Goal: Task Accomplishment & Management: Use online tool/utility

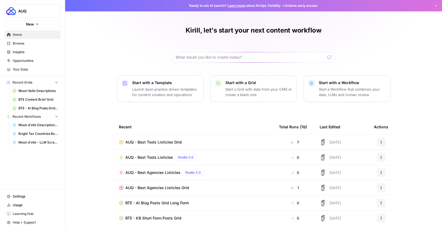
click at [158, 143] on span "AUQ - Best Tools Listicles Grid" at bounding box center [154, 142] width 56 height 5
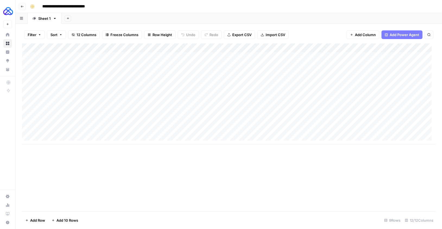
click at [24, 7] on button "Go back" at bounding box center [22, 6] width 7 height 7
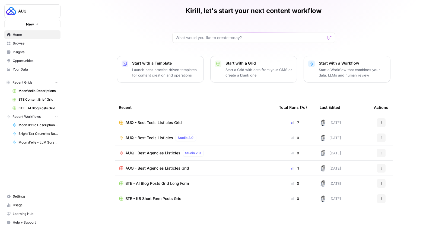
scroll to position [21, 0]
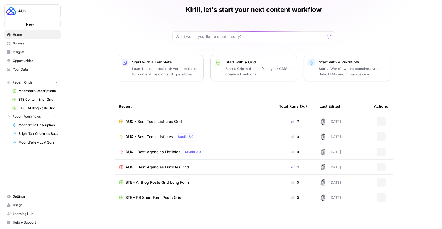
click at [31, 42] on span "Browse" at bounding box center [35, 43] width 45 height 5
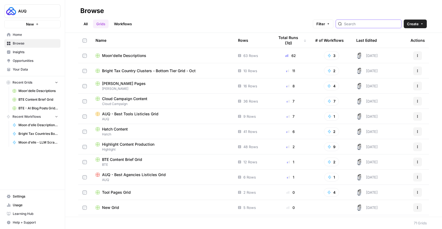
click at [378, 23] on input "search" at bounding box center [371, 23] width 55 height 5
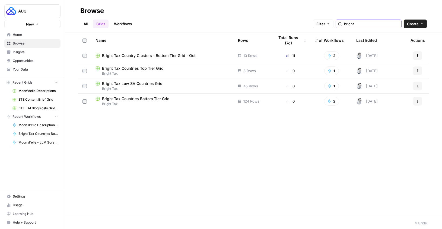
type input "bright"
click at [151, 55] on span "Bright Tax Country Clusters - Bottom Tier Grid - Oct" at bounding box center [149, 55] width 94 height 5
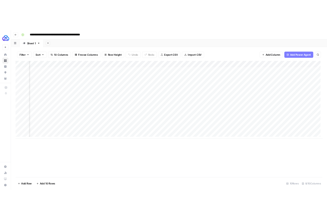
scroll to position [0, 79]
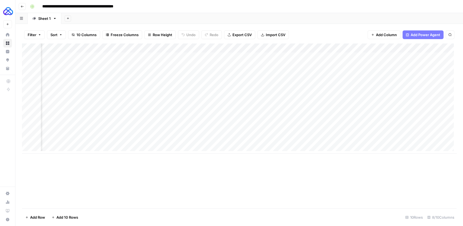
click at [221, 47] on div "Add Column" at bounding box center [239, 98] width 435 height 110
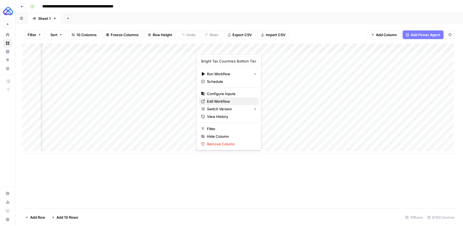
click at [217, 101] on span "Edit Workflow" at bounding box center [230, 101] width 47 height 5
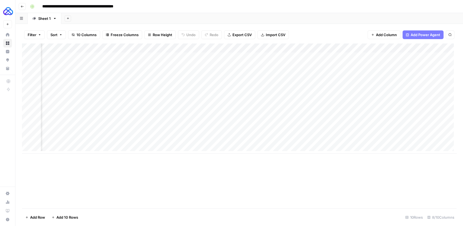
click at [273, 84] on div "Add Column" at bounding box center [239, 98] width 435 height 110
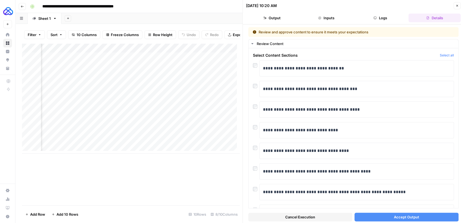
click at [442, 7] on button "Close" at bounding box center [456, 5] width 7 height 7
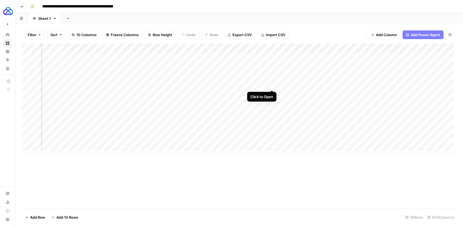
click at [272, 84] on div "Add Column" at bounding box center [239, 98] width 435 height 110
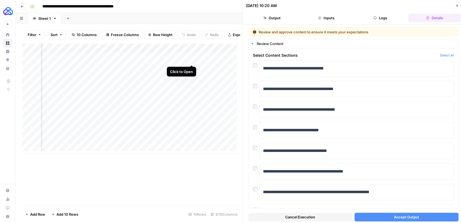
click at [190, 60] on div "Add Column" at bounding box center [130, 98] width 217 height 110
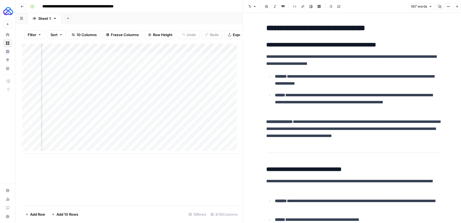
click at [442, 7] on icon "button" at bounding box center [456, 6] width 3 height 3
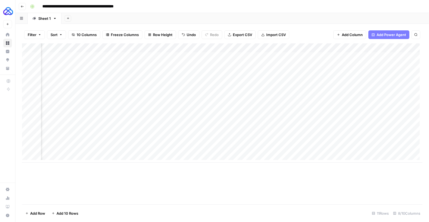
scroll to position [0, 180]
drag, startPoint x: 396, startPoint y: 47, endPoint x: 388, endPoint y: 47, distance: 8.7
click at [388, 47] on div "Add Column" at bounding box center [222, 102] width 400 height 119
click at [400, 48] on span "Add Column" at bounding box center [409, 48] width 19 height 5
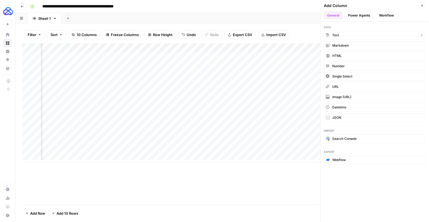
click at [355, 35] on button "Text" at bounding box center [375, 35] width 102 height 9
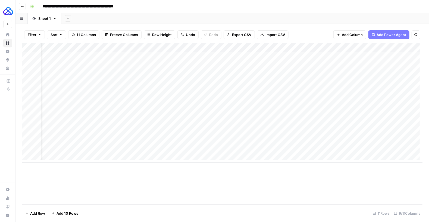
scroll to position [0, 0]
drag, startPoint x: 347, startPoint y: 48, endPoint x: 130, endPoint y: 68, distance: 217.2
click at [130, 68] on div "Add Column" at bounding box center [222, 102] width 400 height 119
click at [141, 49] on div "Add Column" at bounding box center [222, 102] width 400 height 119
click at [141, 49] on div at bounding box center [158, 48] width 78 height 11
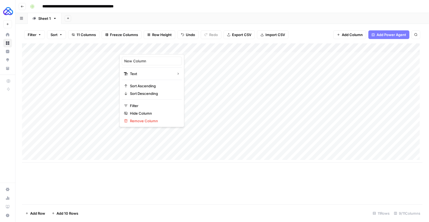
click at [138, 64] on div "New Column" at bounding box center [152, 61] width 60 height 9
click at [143, 47] on div "Add Column" at bounding box center [222, 102] width 400 height 119
click at [137, 60] on input "New Column" at bounding box center [151, 60] width 55 height 5
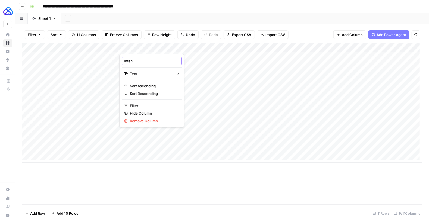
type input "Intent"
drag, startPoint x: 120, startPoint y: 47, endPoint x: 165, endPoint y: 49, distance: 45.4
click at [165, 49] on div "Add Column" at bounding box center [222, 102] width 400 height 119
click at [185, 57] on div "Add Column" at bounding box center [222, 102] width 400 height 119
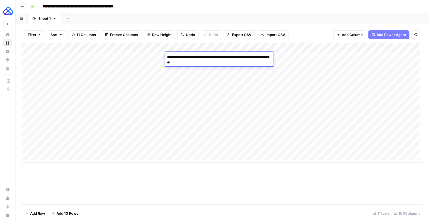
type textarea "**********"
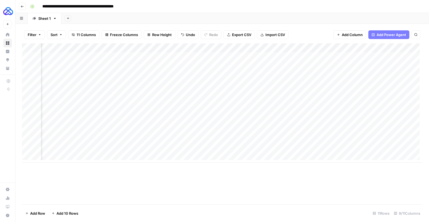
scroll to position [0, 122]
click at [307, 47] on div "Add Column" at bounding box center [222, 102] width 400 height 119
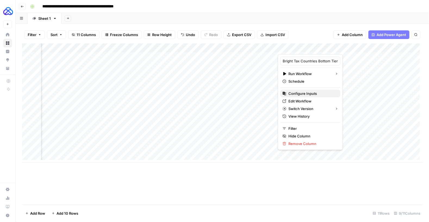
click at [305, 93] on span "Configure Inputs" at bounding box center [311, 93] width 47 height 5
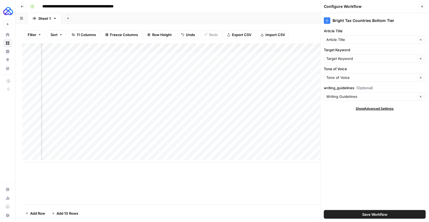
click at [423, 7] on button "Close" at bounding box center [421, 6] width 7 height 7
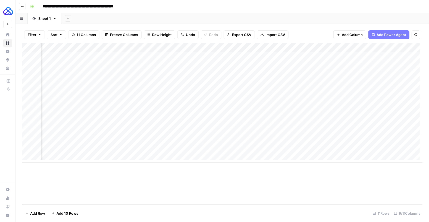
scroll to position [0, 186]
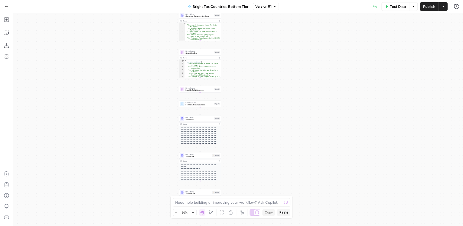
drag, startPoint x: 183, startPoint y: 102, endPoint x: 149, endPoint y: 129, distance: 43.7
click at [149, 129] on div "Workflow Input Settings Inputs LLM · GPT-4.1 Generate Article Outlines Step 9 O…" at bounding box center [238, 119] width 450 height 213
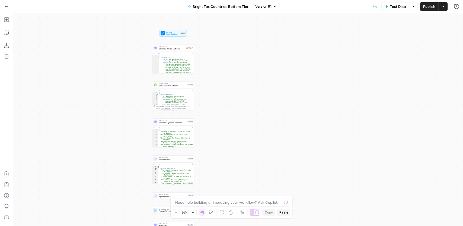
drag, startPoint x: 153, startPoint y: 112, endPoint x: 130, endPoint y: 167, distance: 59.2
click at [131, 194] on div "Workflow Input Settings Inputs LLM · GPT-4.1 Generate Article Outlines Step 9 O…" at bounding box center [238, 119] width 450 height 213
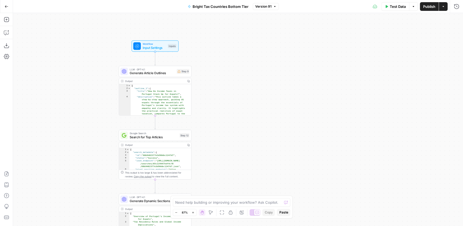
drag, startPoint x: 214, startPoint y: 88, endPoint x: 241, endPoint y: 118, distance: 40.5
click at [244, 132] on div "Workflow Input Settings Inputs LLM · GPT-4.1 Generate Article Outlines Step 9 O…" at bounding box center [238, 119] width 450 height 213
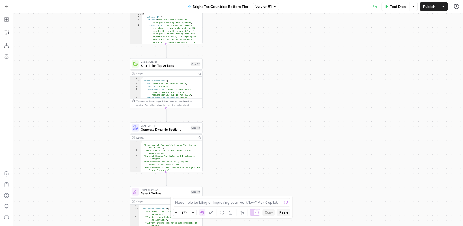
drag, startPoint x: 80, startPoint y: 127, endPoint x: 90, endPoint y: 88, distance: 40.0
click at [88, 58] on div "Workflow Input Settings Inputs LLM · GPT-4.1 Generate Article Outlines Step 9 O…" at bounding box center [238, 119] width 450 height 213
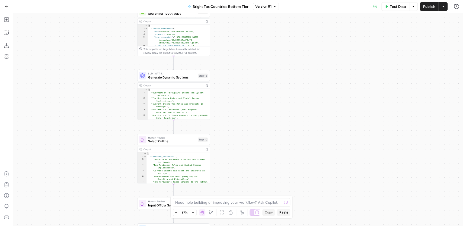
drag, startPoint x: 90, startPoint y: 158, endPoint x: 97, endPoint y: 106, distance: 52.6
click at [97, 106] on div "Workflow Input Settings Inputs LLM · GPT-4.1 Generate Article Outlines Step 9 O…" at bounding box center [238, 119] width 450 height 213
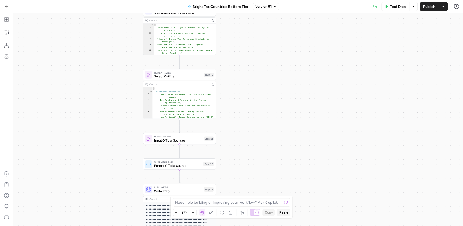
drag, startPoint x: 104, startPoint y: 143, endPoint x: 106, endPoint y: 137, distance: 6.3
click at [109, 87] on div "Workflow Input Settings Inputs LLM · GPT-4.1 Generate Article Outlines Step 9 O…" at bounding box center [238, 119] width 450 height 213
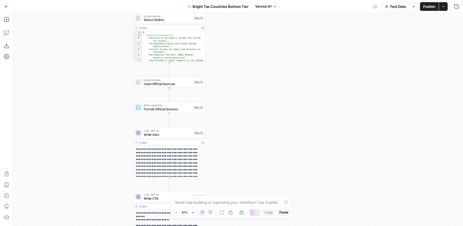
drag, startPoint x: 104, startPoint y: 162, endPoint x: 94, endPoint y: 106, distance: 57.4
click at [94, 106] on div "Workflow Input Settings Inputs LLM · GPT-4.1 Generate Article Outlines Step 9 O…" at bounding box center [238, 119] width 450 height 213
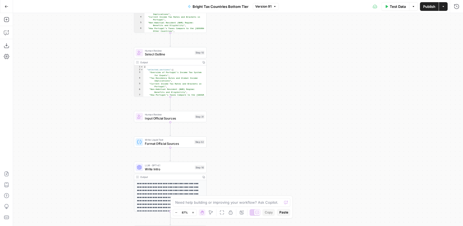
drag, startPoint x: 97, startPoint y: 116, endPoint x: 96, endPoint y: 129, distance: 13.9
click at [96, 130] on div "Workflow Input Settings Inputs LLM · GPT-4.1 Generate Article Outlines Step 9 O…" at bounding box center [238, 119] width 450 height 213
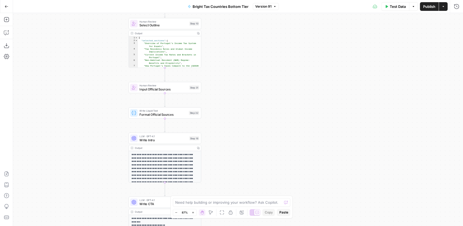
drag, startPoint x: 104, startPoint y: 155, endPoint x: 99, endPoint y: 126, distance: 29.2
click at [99, 126] on div "Workflow Input Settings Inputs LLM · GPT-4.1 Generate Article Outlines Step 9 O…" at bounding box center [238, 119] width 450 height 213
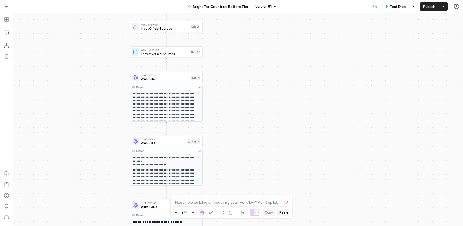
drag, startPoint x: 104, startPoint y: 125, endPoint x: 104, endPoint y: 73, distance: 51.6
click at [104, 73] on div "Workflow Input Settings Inputs LLM · GPT-4.1 Generate Article Outlines Step 9 O…" at bounding box center [238, 119] width 450 height 213
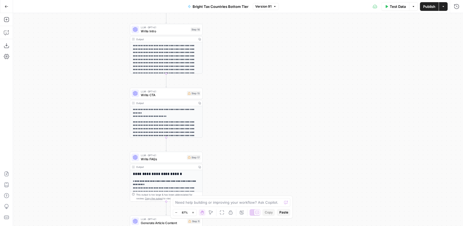
drag, startPoint x: 112, startPoint y: 142, endPoint x: 109, endPoint y: 107, distance: 34.9
click at [112, 90] on div "Workflow Input Settings Inputs LLM · GPT-4.1 Generate Article Outlines Step 9 O…" at bounding box center [238, 119] width 450 height 213
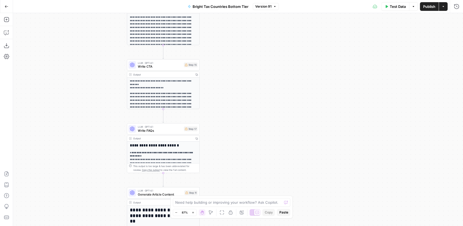
drag, startPoint x: 108, startPoint y: 155, endPoint x: 104, endPoint y: 128, distance: 27.3
click at [104, 128] on div "Workflow Input Settings Inputs LLM · GPT-4.1 Generate Article Outlines Step 9 O…" at bounding box center [238, 119] width 450 height 213
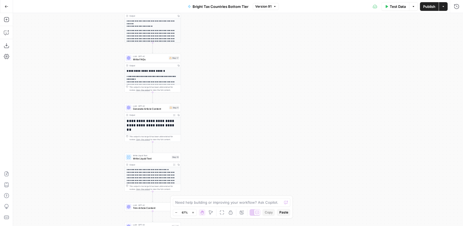
drag, startPoint x: 103, startPoint y: 134, endPoint x: 106, endPoint y: 75, distance: 58.7
click at [106, 75] on div "Workflow Input Settings Inputs LLM · GPT-4.1 Generate Article Outlines Step 9 O…" at bounding box center [238, 119] width 450 height 213
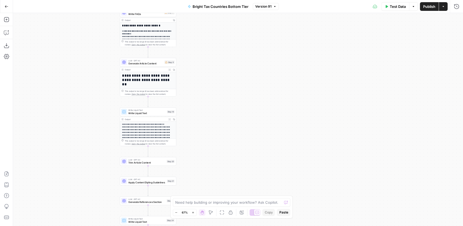
drag, startPoint x: 100, startPoint y: 123, endPoint x: 94, endPoint y: 84, distance: 40.3
click at [94, 84] on div "Workflow Input Settings Inputs LLM · GPT-4.1 Generate Article Outlines Step 9 O…" at bounding box center [238, 119] width 450 height 213
click at [143, 61] on span "Generate Article Content" at bounding box center [145, 63] width 35 height 4
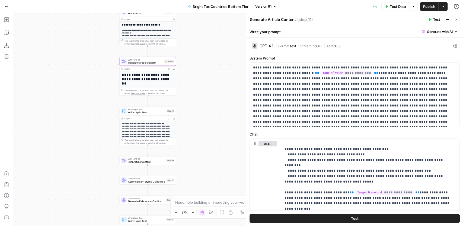
scroll to position [70, 0]
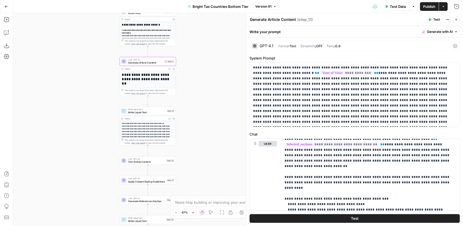
click at [261, 44] on div "GPT-4.1" at bounding box center [267, 46] width 14 height 4
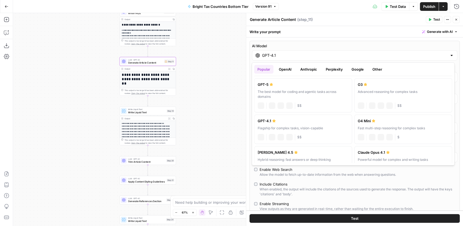
click at [279, 55] on input "GPT-4.1" at bounding box center [354, 55] width 185 height 5
click at [308, 190] on div "When enabled, the output will include the citations of the sources used to gene…" at bounding box center [358, 192] width 196 height 10
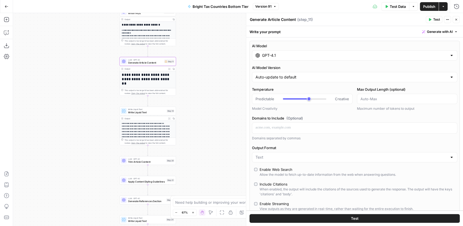
click at [285, 185] on div "Include Citations" at bounding box center [274, 183] width 28 height 5
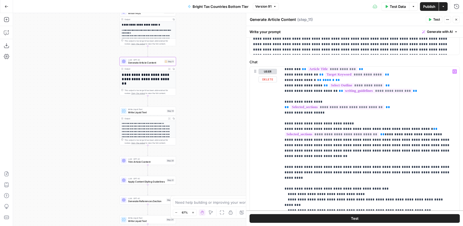
scroll to position [0, 0]
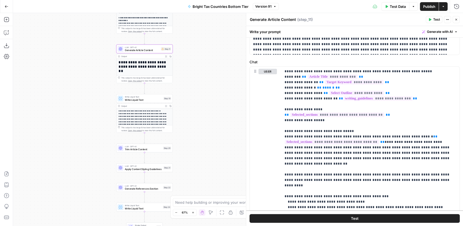
drag, startPoint x: 222, startPoint y: 138, endPoint x: 218, endPoint y: 126, distance: 12.9
click at [218, 126] on div "Workflow Input Settings Inputs LLM · GPT-4.1 Generate Article Outlines Step 9 O…" at bounding box center [238, 119] width 450 height 213
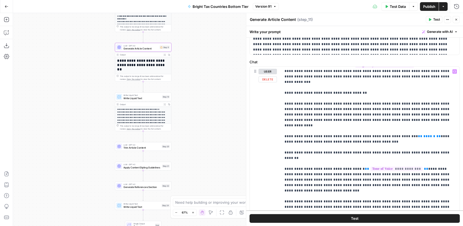
scroll to position [365, 0]
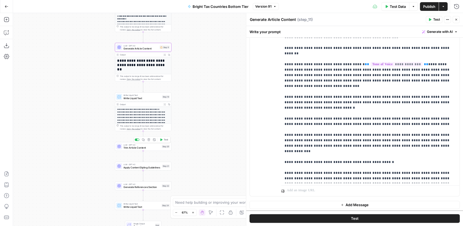
click at [131, 148] on span "Trim Article Content" at bounding box center [141, 148] width 37 height 4
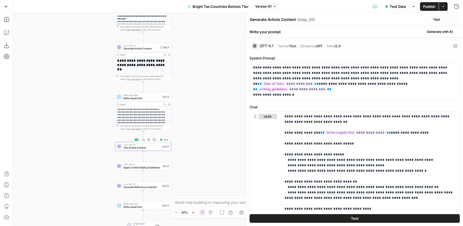
type textarea "Trim Article Content"
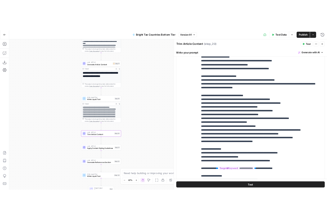
scroll to position [18, 0]
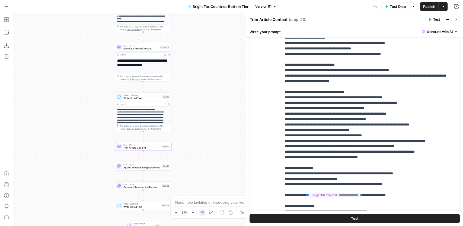
click at [456, 21] on button "Close" at bounding box center [456, 19] width 7 height 7
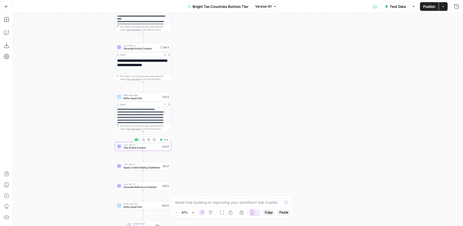
click at [145, 148] on span "Trim Article Content" at bounding box center [141, 148] width 37 height 4
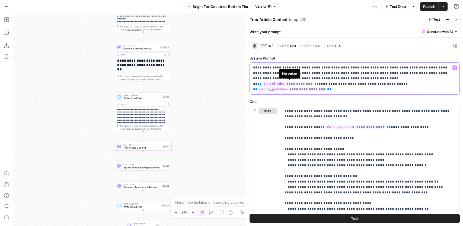
drag, startPoint x: 346, startPoint y: 84, endPoint x: 249, endPoint y: 83, distance: 96.9
click at [250, 83] on div "**********" at bounding box center [355, 78] width 210 height 32
click at [405, 77] on p "**********" at bounding box center [353, 78] width 201 height 27
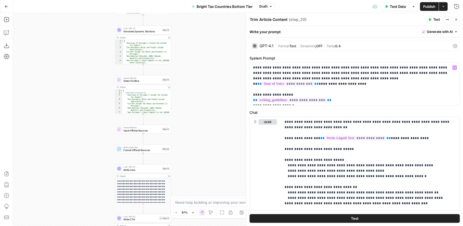
click at [127, 171] on span "Write Intro" at bounding box center [141, 170] width 37 height 4
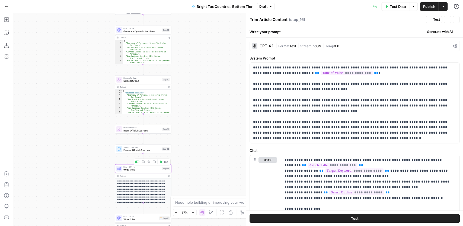
type textarea "Write Intro"
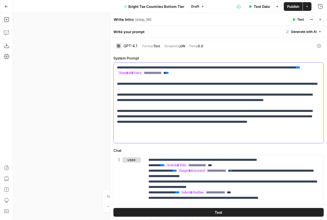
click at [174, 115] on p "**********" at bounding box center [217, 103] width 201 height 76
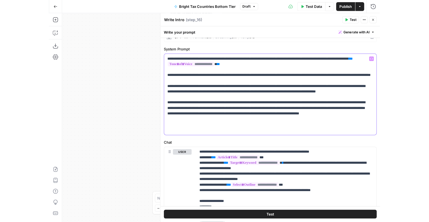
scroll to position [10, 0]
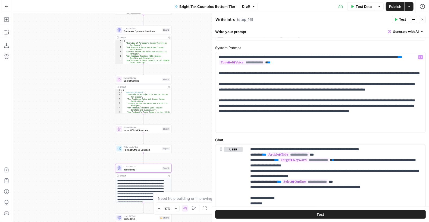
click at [78, 112] on div "Workflow Input Settings Inputs LLM · GPT-4.1 Generate Article Outlines Step 9 O…" at bounding box center [221, 117] width 416 height 209
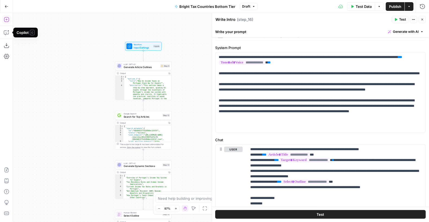
click at [6, 23] on button "Add Steps" at bounding box center [6, 19] width 9 height 9
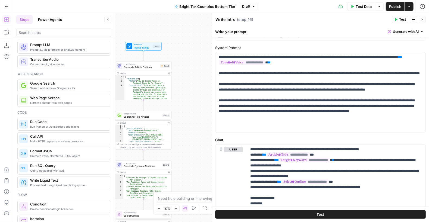
scroll to position [0, 0]
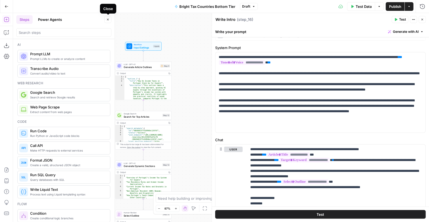
click at [109, 19] on icon "button" at bounding box center [107, 19] width 3 height 3
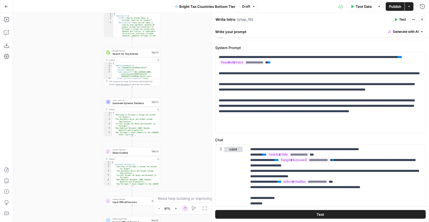
drag, startPoint x: 94, startPoint y: 139, endPoint x: 84, endPoint y: 52, distance: 87.4
click at [85, 49] on div "Workflow Input Settings Inputs LLM · GPT-4.1 Generate Article Outlines Step 9 O…" at bounding box center [221, 117] width 416 height 209
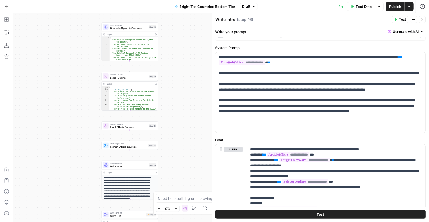
drag, startPoint x: 69, startPoint y: 114, endPoint x: 67, endPoint y: 69, distance: 45.4
click at [67, 69] on div "Workflow Input Settings Inputs LLM · GPT-4.1 Generate Article Outlines Step 9 O…" at bounding box center [221, 117] width 416 height 209
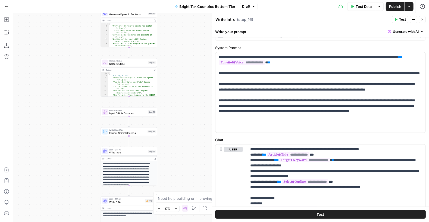
drag, startPoint x: 81, startPoint y: 149, endPoint x: 71, endPoint y: 73, distance: 76.9
click at [71, 70] on div "Workflow Input Settings Inputs LLM · GPT-4.1 Generate Article Outlines Step 9 O…" at bounding box center [221, 117] width 416 height 209
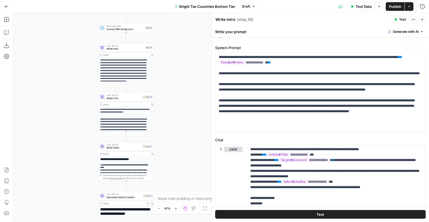
drag, startPoint x: 62, startPoint y: 135, endPoint x: 67, endPoint y: 125, distance: 11.0
click at [70, 72] on div "Workflow Input Settings Inputs LLM · GPT-4.1 Generate Article Outlines Step 9 O…" at bounding box center [221, 117] width 416 height 209
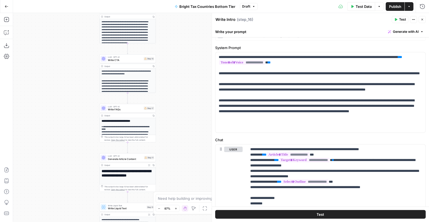
drag, startPoint x: 67, startPoint y: 125, endPoint x: 68, endPoint y: 86, distance: 39.4
click at [67, 56] on div "Workflow Input Settings Inputs LLM · GPT-4.1 Generate Article Outlines Step 9 O…" at bounding box center [221, 117] width 416 height 209
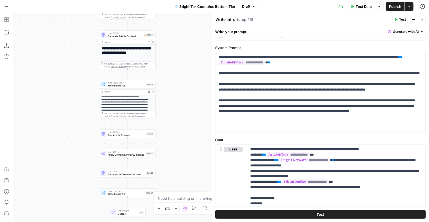
drag, startPoint x: 76, startPoint y: 130, endPoint x: 75, endPoint y: 71, distance: 58.4
click at [75, 71] on div "Workflow Input Settings Inputs LLM · GPT-4.1 Generate Article Outlines Step 9 O…" at bounding box center [221, 117] width 416 height 209
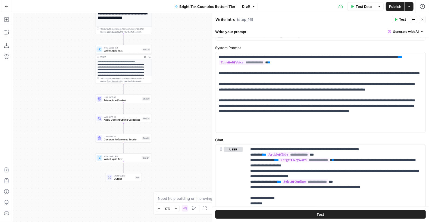
drag, startPoint x: 81, startPoint y: 141, endPoint x: 76, endPoint y: 107, distance: 35.1
click at [76, 107] on div "Workflow Input Settings Inputs LLM · GPT-4.1 Generate Article Outlines Step 9 O…" at bounding box center [221, 117] width 416 height 209
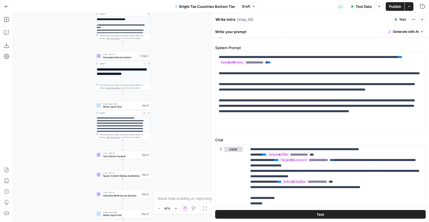
drag, startPoint x: 72, startPoint y: 77, endPoint x: 80, endPoint y: 137, distance: 61.0
click at [72, 142] on div "Workflow Input Settings Inputs LLM · GPT-4.1 Generate Article Outlines Step 9 O…" at bounding box center [221, 117] width 416 height 209
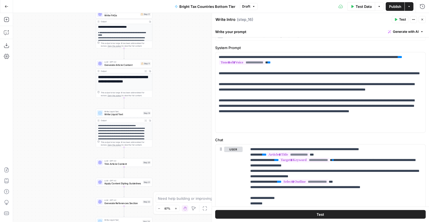
drag, startPoint x: 66, startPoint y: 78, endPoint x: 79, endPoint y: 126, distance: 49.5
click at [79, 126] on div "Workflow Input Settings Inputs LLM · GPT-4.1 Generate Article Outlines Step 9 O…" at bounding box center [221, 117] width 416 height 209
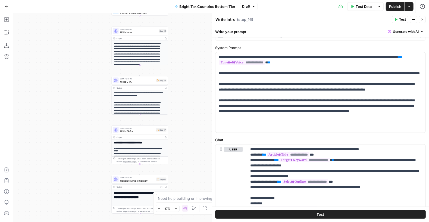
drag, startPoint x: 84, startPoint y: 67, endPoint x: 90, endPoint y: 118, distance: 50.8
click at [85, 131] on div "Workflow Input Settings Inputs LLM · GPT-4.1 Generate Article Outlines Step 9 O…" at bounding box center [221, 117] width 416 height 209
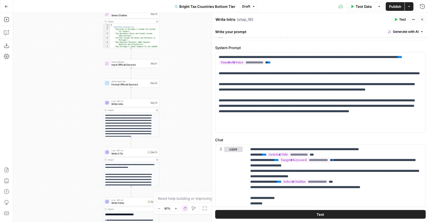
drag, startPoint x: 85, startPoint y: 72, endPoint x: 75, endPoint y: 113, distance: 42.1
click at [77, 143] on div "Workflow Input Settings Inputs LLM · GPT-4.1 Generate Article Outlines Step 9 O…" at bounding box center [221, 117] width 416 height 209
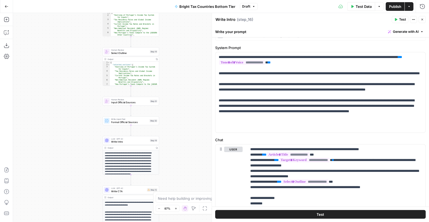
drag, startPoint x: 75, startPoint y: 103, endPoint x: 79, endPoint y: 145, distance: 42.2
click at [75, 143] on div "Workflow Input Settings Inputs LLM · GPT-4.1 Generate Article Outlines Step 9 O…" at bounding box center [221, 117] width 416 height 209
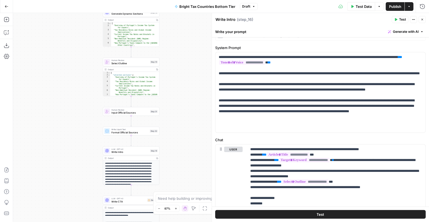
click at [117, 152] on span "Write Intro" at bounding box center [129, 152] width 37 height 4
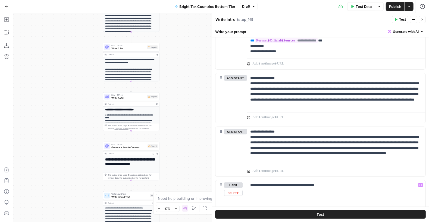
scroll to position [174, 0]
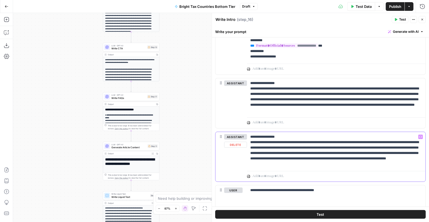
drag, startPoint x: 353, startPoint y: 157, endPoint x: 405, endPoint y: 164, distance: 52.2
click at [405, 164] on p "**********" at bounding box center [334, 150] width 169 height 33
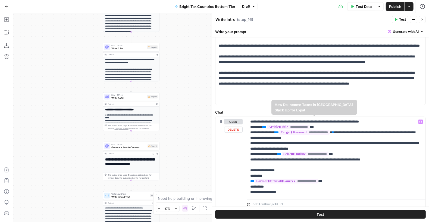
scroll to position [35, 0]
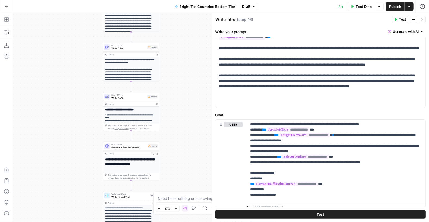
drag, startPoint x: 182, startPoint y: 116, endPoint x: 201, endPoint y: 131, distance: 23.9
click at [182, 113] on div "Workflow Input Settings Inputs LLM · GPT-4.1 Generate Article Outlines Step 9 O…" at bounding box center [221, 117] width 416 height 209
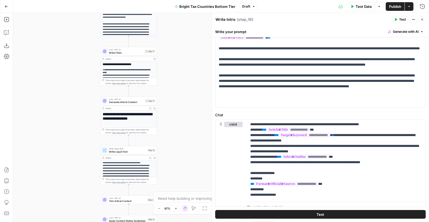
drag, startPoint x: 200, startPoint y: 90, endPoint x: 200, endPoint y: 80, distance: 10.1
click at [200, 79] on div "Workflow Input Settings Inputs LLM · GPT-4.1 Generate Article Outlines Step 9 O…" at bounding box center [221, 117] width 416 height 209
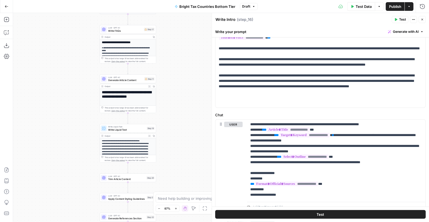
drag, startPoint x: 191, startPoint y: 121, endPoint x: 191, endPoint y: 98, distance: 22.8
click at [191, 98] on div "Workflow Input Settings Inputs LLM · GPT-4.1 Generate Article Outlines Step 9 O…" at bounding box center [221, 117] width 416 height 209
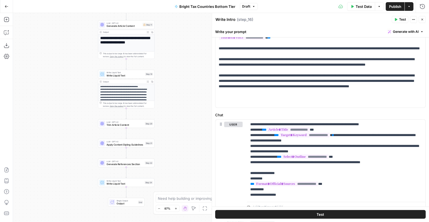
drag, startPoint x: 190, startPoint y: 132, endPoint x: 192, endPoint y: 119, distance: 14.0
click at [188, 87] on div "Workflow Input Settings Inputs LLM · GPT-4.1 Generate Article Outlines Step 9 O…" at bounding box center [221, 117] width 416 height 209
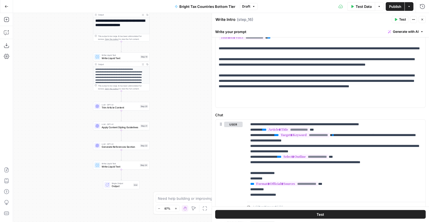
drag, startPoint x: 192, startPoint y: 132, endPoint x: 191, endPoint y: 167, distance: 34.7
click at [191, 169] on div "Workflow Input Settings Inputs LLM · GPT-4.1 Generate Article Outlines Step 9 O…" at bounding box center [221, 117] width 416 height 209
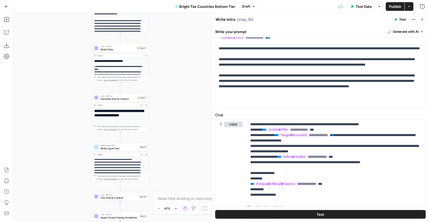
drag, startPoint x: 188, startPoint y: 94, endPoint x: 184, endPoint y: 131, distance: 36.5
click at [184, 131] on div "Workflow Input Settings Inputs LLM · GPT-4.1 Generate Article Outlines Step 9 O…" at bounding box center [221, 117] width 416 height 209
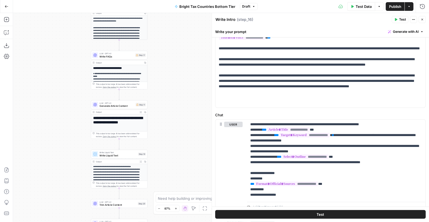
click at [108, 105] on span "Generate Article Content" at bounding box center [116, 106] width 35 height 4
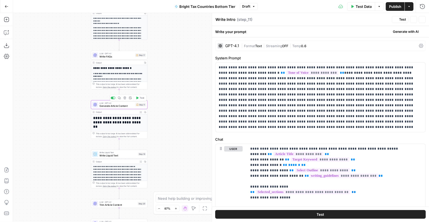
type textarea "Generate Article Content"
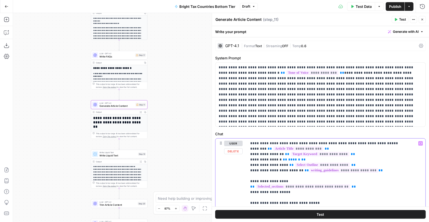
drag, startPoint x: 296, startPoint y: 159, endPoint x: 277, endPoint y: 159, distance: 18.5
click at [419, 142] on icon "button" at bounding box center [420, 143] width 3 height 2
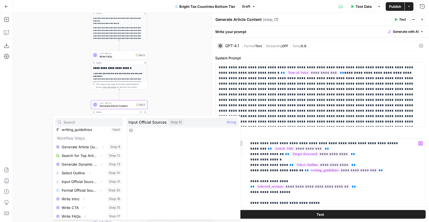
scroll to position [16, 0]
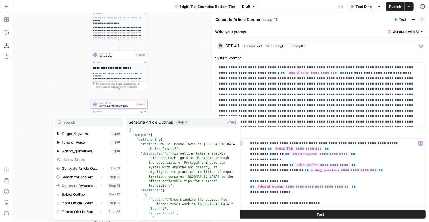
drag, startPoint x: 57, startPoint y: 65, endPoint x: 102, endPoint y: 0, distance: 78.4
click at [59, 61] on div "Workflow Input Settings Inputs LLM · GPT-4.1 Generate Article Outlines Step 9 O…" at bounding box center [221, 117] width 416 height 209
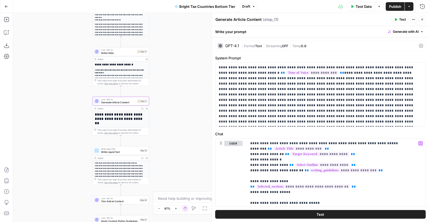
click at [420, 20] on icon "button" at bounding box center [421, 19] width 3 height 3
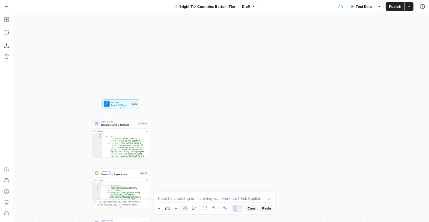
click at [110, 102] on div "Workflow Input Settings Inputs Test Step" at bounding box center [120, 104] width 33 height 6
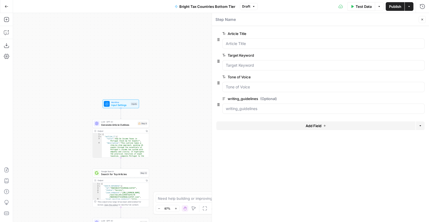
click at [328, 127] on button "Add Field" at bounding box center [315, 126] width 199 height 9
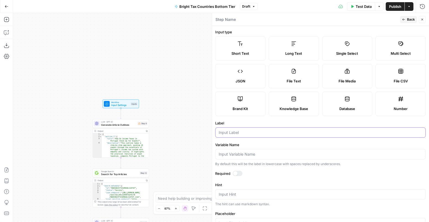
click at [230, 133] on input "Label" at bounding box center [319, 132] width 203 height 5
type input "User Intent"
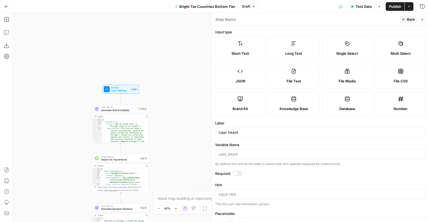
click at [419, 20] on button "Close" at bounding box center [421, 19] width 7 height 7
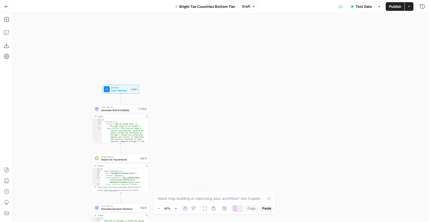
click at [401, 7] on button "Publish" at bounding box center [394, 6] width 19 height 9
click at [364, 6] on span "Test Data" at bounding box center [363, 6] width 16 height 5
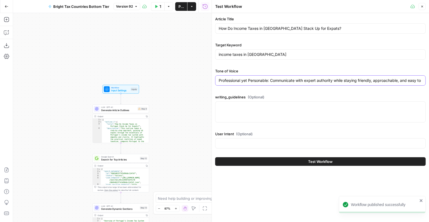
click at [244, 81] on input "Professional yet Personable: Communicate with expert authority while staying fr…" at bounding box center [319, 80] width 203 height 5
click at [264, 80] on input "Professional yet Personable: Communicate with expert authority while staying fr…" at bounding box center [319, 80] width 203 height 5
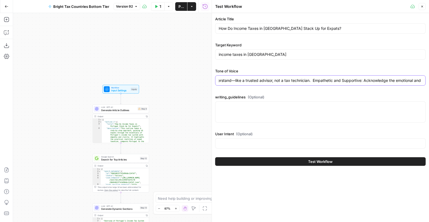
click at [264, 80] on input "Professional yet Personable: Communicate with expert authority while staying fr…" at bounding box center [319, 80] width 203 height 5
click at [317, 81] on input "Professional yet Personable: Communicate with expert authority while staying fr…" at bounding box center [319, 80] width 203 height 5
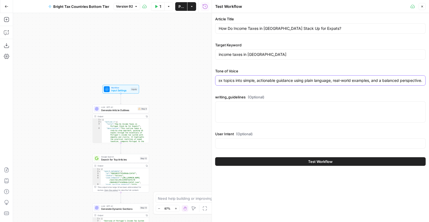
type input "Professional yet Personable: Communicate with expert authority while staying fr…"
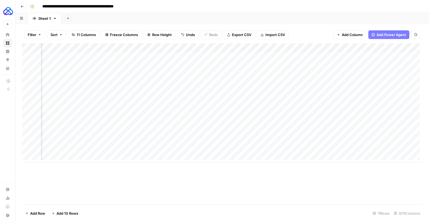
scroll to position [0, 186]
click at [379, 93] on div "Add Column" at bounding box center [222, 102] width 400 height 119
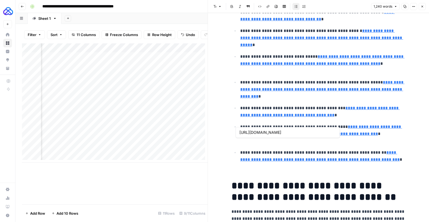
type input "[URL][DOMAIN_NAME]"
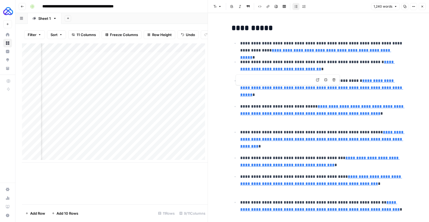
type input "https://www.bundesfinanzministerium.de/Web/EN/Home/home.html"
click at [288, 165] on link "**********" at bounding box center [319, 161] width 159 height 11
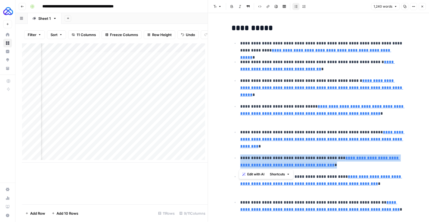
drag, startPoint x: 395, startPoint y: 164, endPoint x: 245, endPoint y: 154, distance: 150.7
click at [421, 6] on icon "button" at bounding box center [421, 6] width 3 height 3
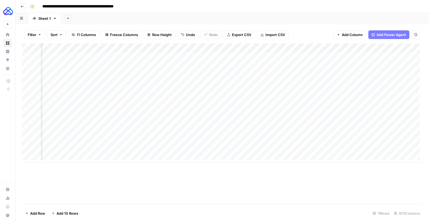
click at [404, 46] on div "Add Column" at bounding box center [222, 102] width 400 height 119
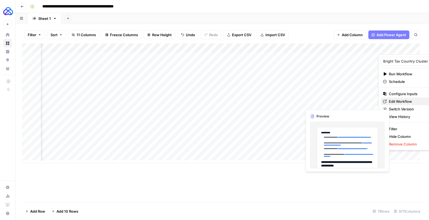
click at [402, 99] on span "Edit Workflow" at bounding box center [412, 101] width 47 height 5
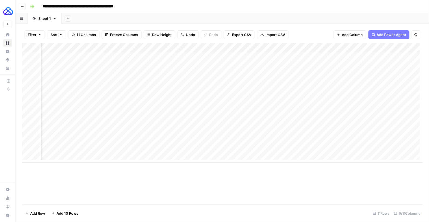
click at [412, 48] on div "Add Column" at bounding box center [222, 102] width 400 height 119
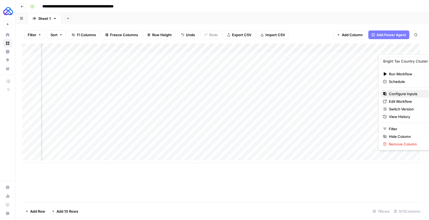
click at [402, 91] on span "Configure Inputs" at bounding box center [412, 93] width 47 height 5
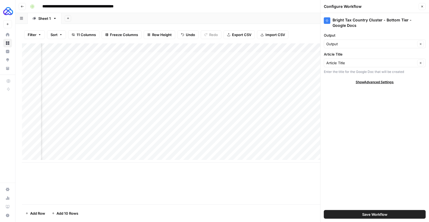
click at [421, 6] on icon "button" at bounding box center [421, 6] width 3 height 3
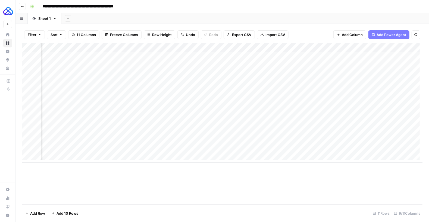
click at [253, 48] on div "Add Column" at bounding box center [222, 102] width 400 height 119
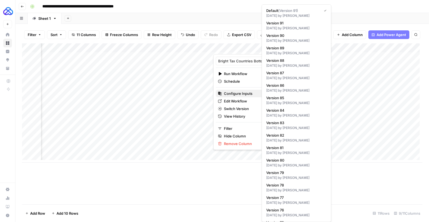
click at [239, 94] on span "Configure Inputs" at bounding box center [247, 93] width 47 height 5
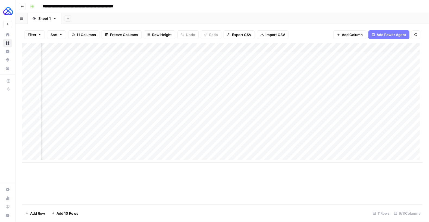
scroll to position [0, 147]
click at [315, 47] on div "Add Column" at bounding box center [222, 102] width 400 height 119
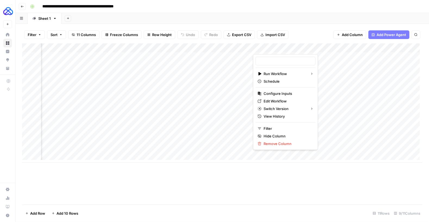
type input "Bright Tax Countries Bottom Tier"
click at [280, 94] on span "Configure Inputs" at bounding box center [286, 93] width 47 height 5
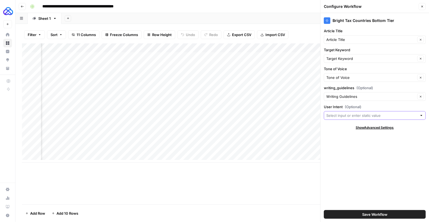
click at [341, 116] on input "User Intent (Optional)" at bounding box center [371, 115] width 91 height 5
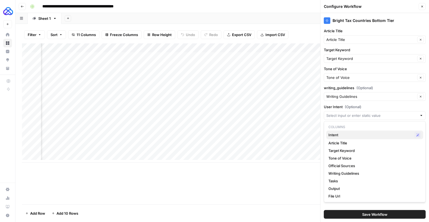
click at [346, 137] on span "Intent" at bounding box center [370, 134] width 84 height 5
type input "Intent"
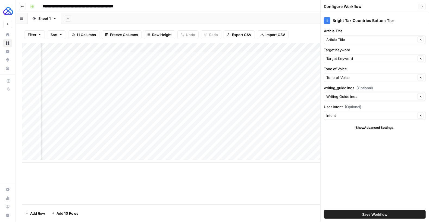
drag, startPoint x: 373, startPoint y: 213, endPoint x: 357, endPoint y: 203, distance: 18.5
click at [372, 213] on span "Save Workflow" at bounding box center [374, 214] width 25 height 5
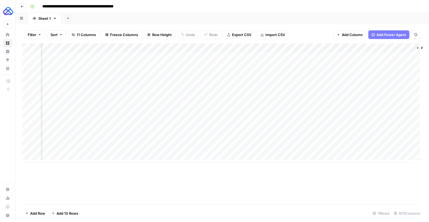
scroll to position [0, 304]
click at [402, 47] on span "Add Column" at bounding box center [409, 48] width 19 height 5
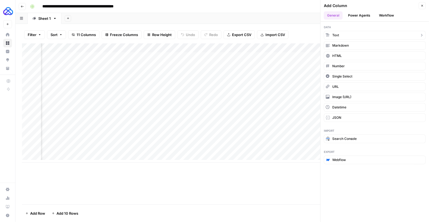
click at [339, 33] on button "Text" at bounding box center [375, 35] width 102 height 9
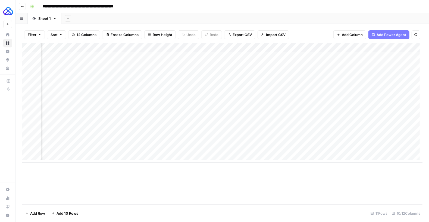
scroll to position [0, 382]
click at [338, 50] on div "Add Column" at bounding box center [222, 102] width 400 height 119
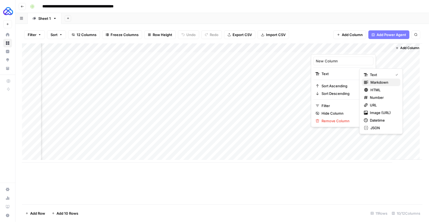
click at [378, 82] on span "Markdown" at bounding box center [383, 82] width 26 height 5
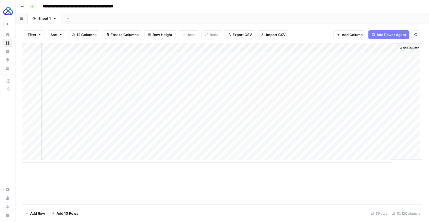
click at [347, 56] on div "Add Column" at bounding box center [222, 102] width 400 height 119
click at [384, 56] on div "Add Column" at bounding box center [222, 102] width 400 height 119
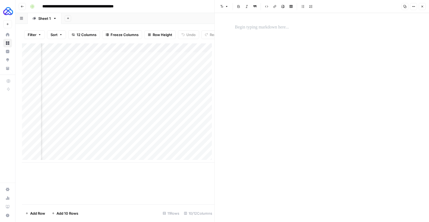
click at [273, 33] on div at bounding box center [322, 117] width 180 height 209
click at [271, 28] on p at bounding box center [322, 27] width 174 height 7
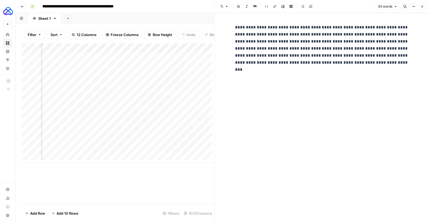
click at [235, 41] on p "**********" at bounding box center [322, 45] width 174 height 42
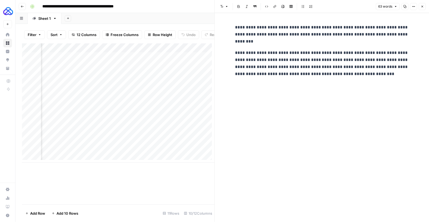
click at [264, 67] on p "**********" at bounding box center [322, 63] width 174 height 28
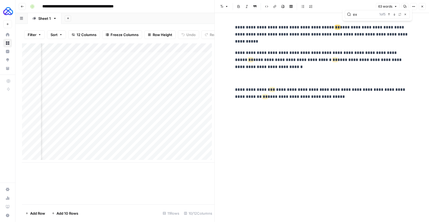
type input "ex"
drag, startPoint x: 330, startPoint y: 102, endPoint x: 327, endPoint y: 99, distance: 4.0
click at [329, 101] on div "**********" at bounding box center [322, 62] width 180 height 81
drag, startPoint x: 267, startPoint y: 98, endPoint x: 396, endPoint y: 87, distance: 129.9
click at [396, 87] on p "**********" at bounding box center [322, 93] width 174 height 14
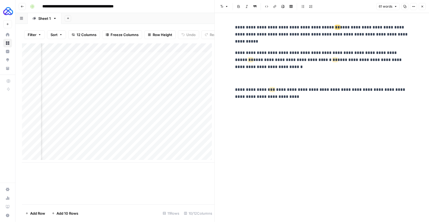
click at [308, 71] on div "**********" at bounding box center [322, 62] width 180 height 81
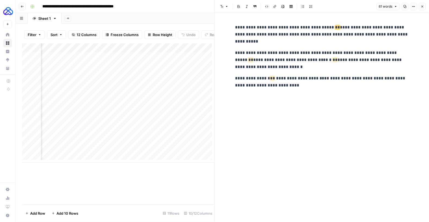
click at [251, 48] on div "**********" at bounding box center [322, 56] width 180 height 69
